Goal: Check status: Check status

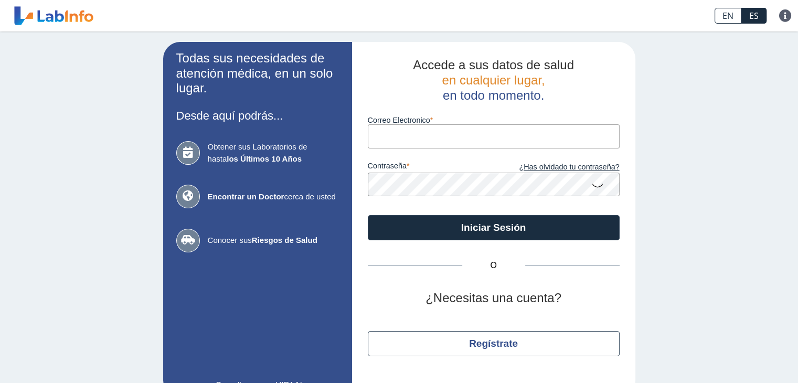
drag, startPoint x: 0, startPoint y: 0, endPoint x: 381, endPoint y: 143, distance: 406.8
click at [381, 143] on input "Correo Electronico" at bounding box center [494, 136] width 252 height 24
type input "heclisse04@gmail.com"
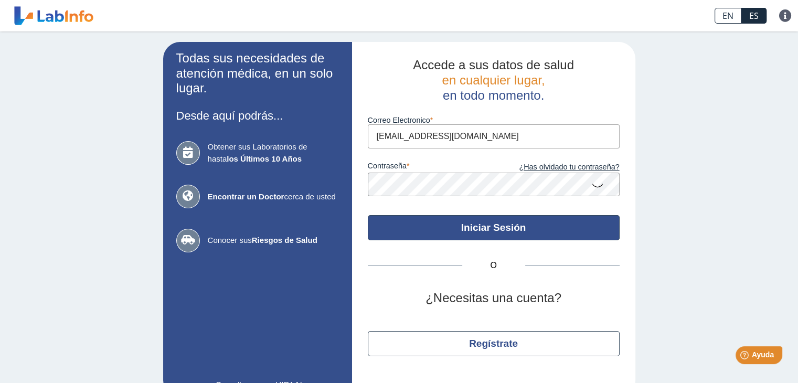
click at [413, 225] on button "Iniciar Sesión" at bounding box center [494, 227] width 252 height 25
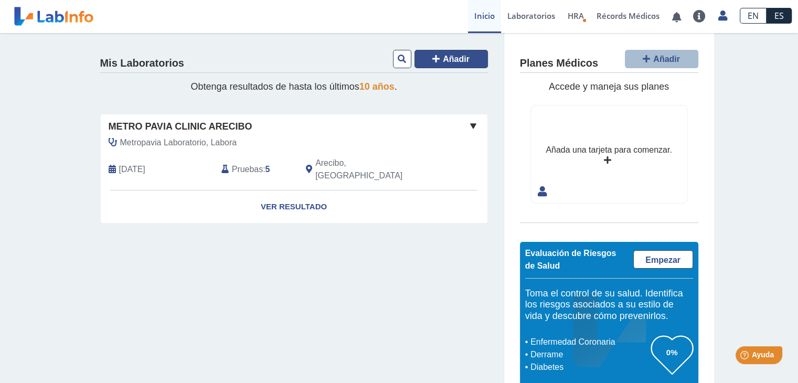
click at [445, 63] on button "Añadir" at bounding box center [450, 59] width 73 height 18
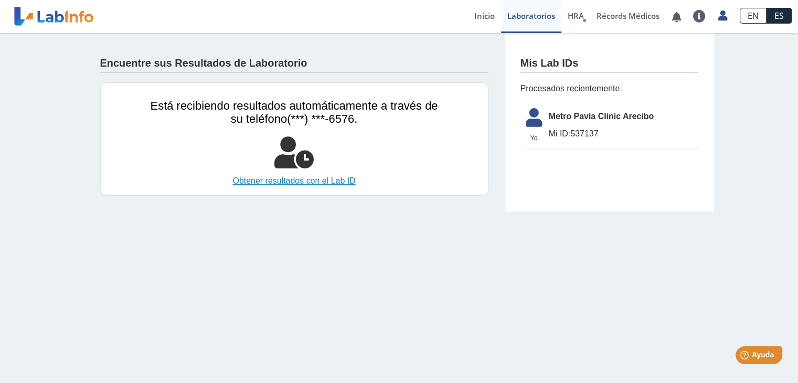
click at [311, 181] on link "Obtener resultados con el Lab ID" at bounding box center [294, 181] width 287 height 13
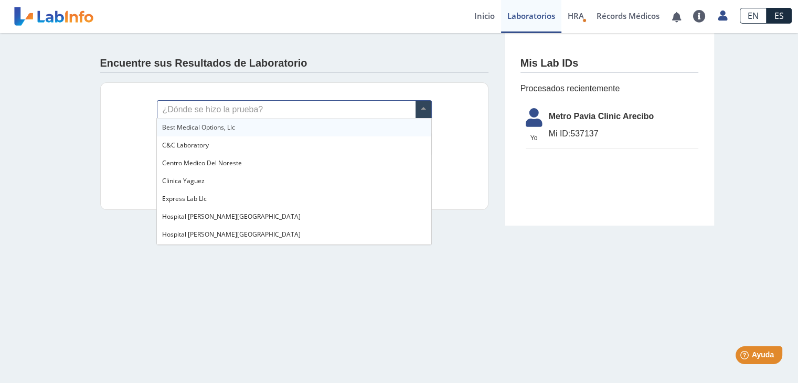
click at [266, 111] on input "text" at bounding box center [294, 110] width 274 height 18
type input "su"
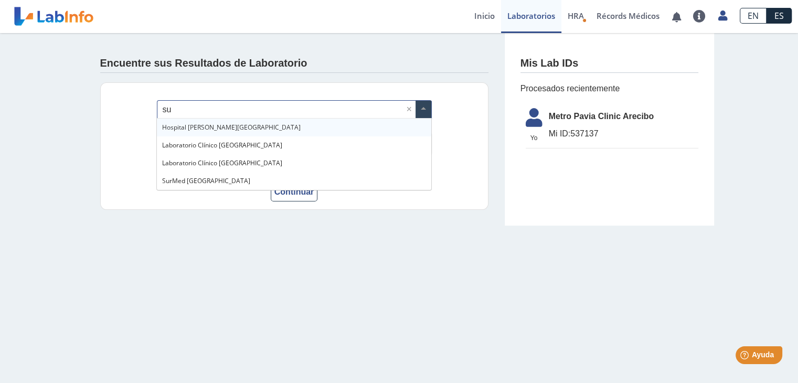
click at [256, 122] on div "Hospital Dr. Susoni, Arecibo" at bounding box center [294, 128] width 274 height 18
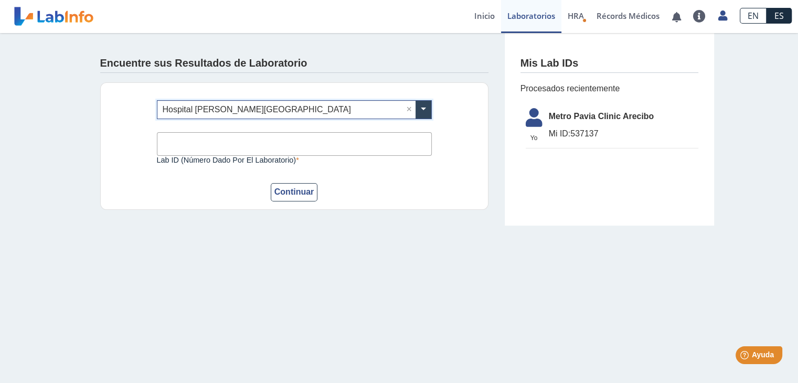
click at [264, 138] on input "Lab ID (número dado por el laboratorio)" at bounding box center [294, 144] width 275 height 24
click at [340, 187] on div "Continuar" at bounding box center [294, 192] width 275 height 18
click at [300, 189] on button "Continuar" at bounding box center [294, 192] width 47 height 18
click at [273, 140] on input "Lab ID (número dado por el laboratorio)" at bounding box center [294, 144] width 275 height 24
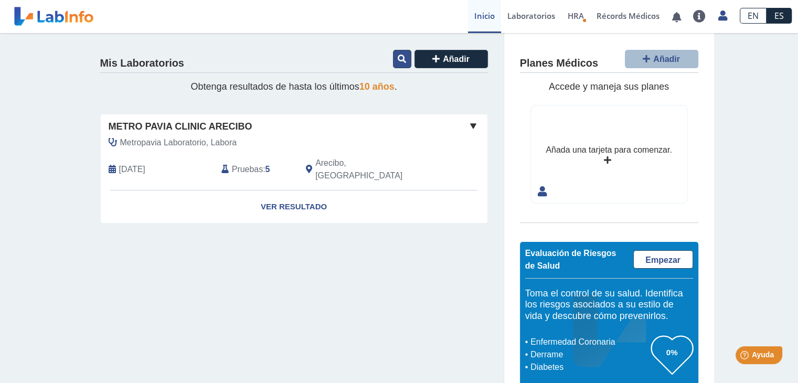
click at [398, 62] on icon at bounding box center [402, 59] width 8 height 8
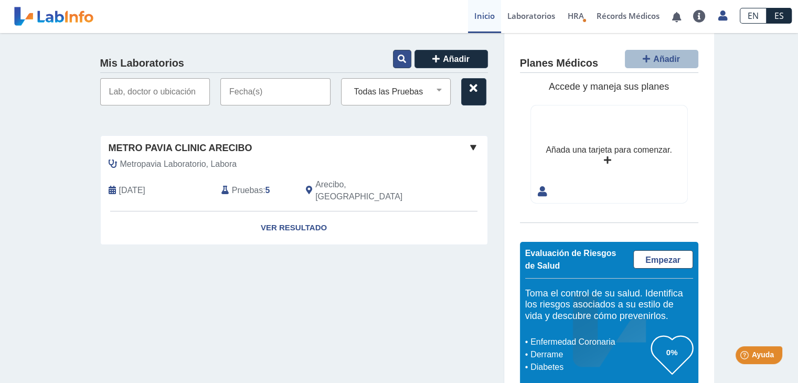
click at [398, 62] on icon at bounding box center [402, 59] width 8 height 8
